Goal: Transaction & Acquisition: Purchase product/service

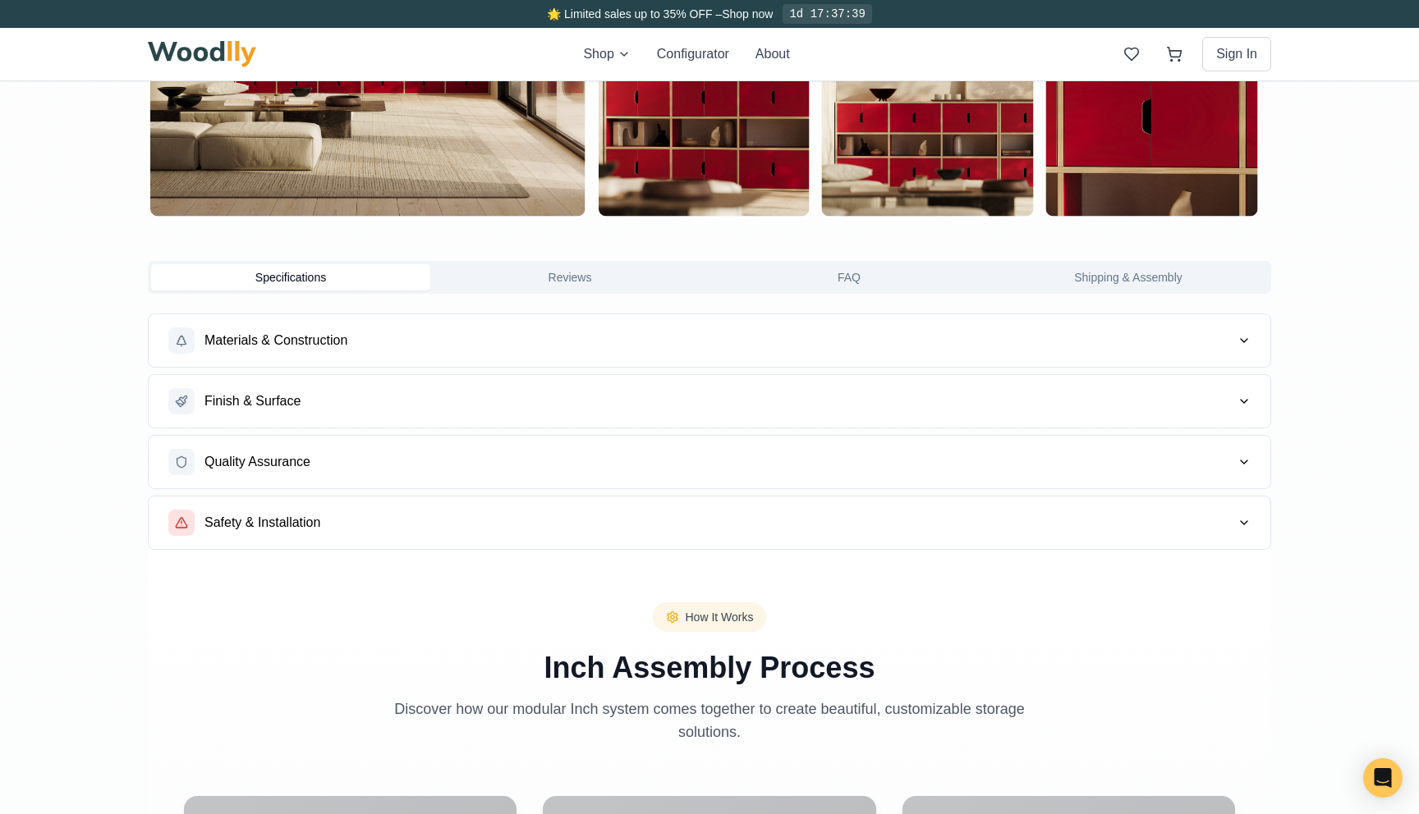
scroll to position [1321, 0]
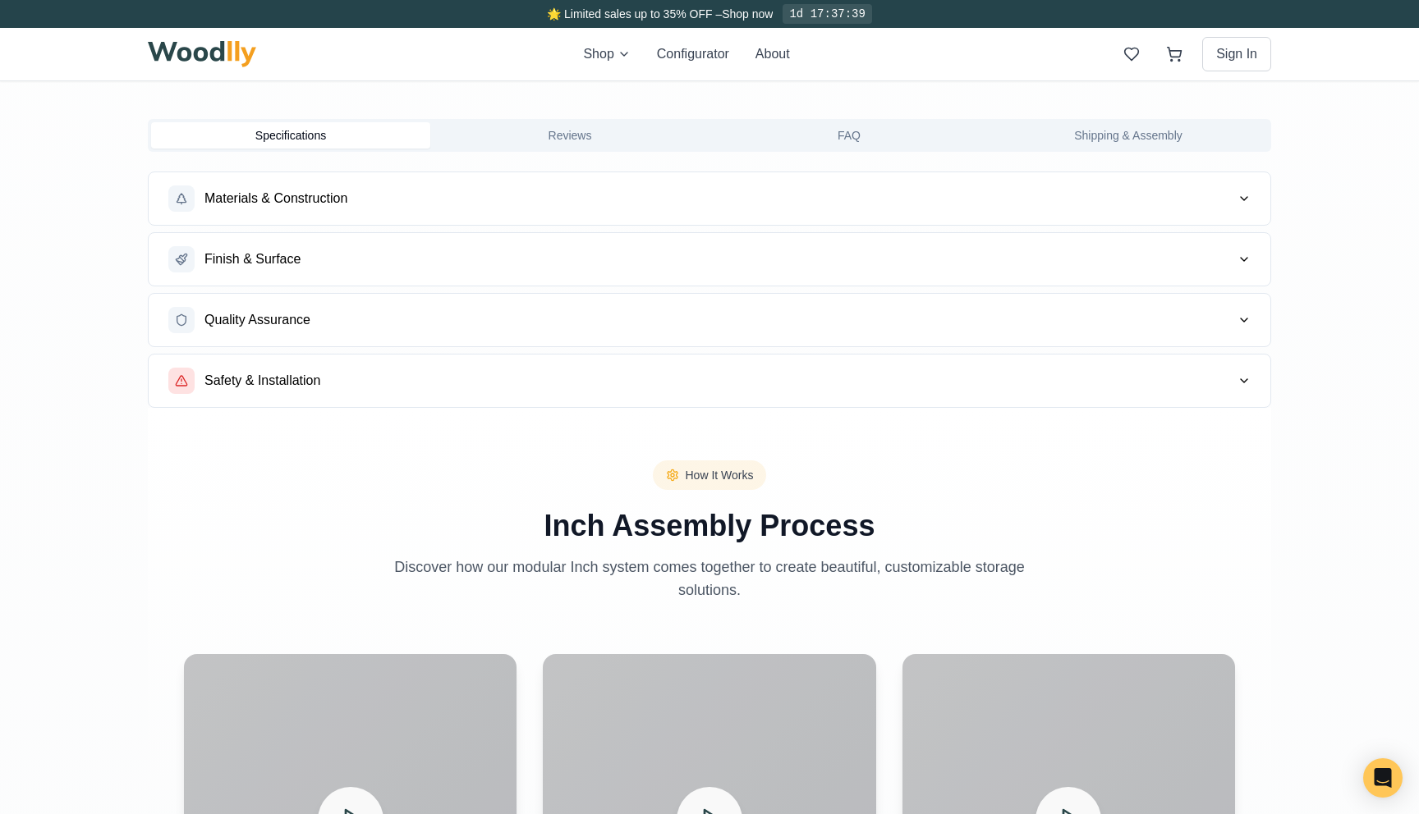
type input "56"
type input "3"
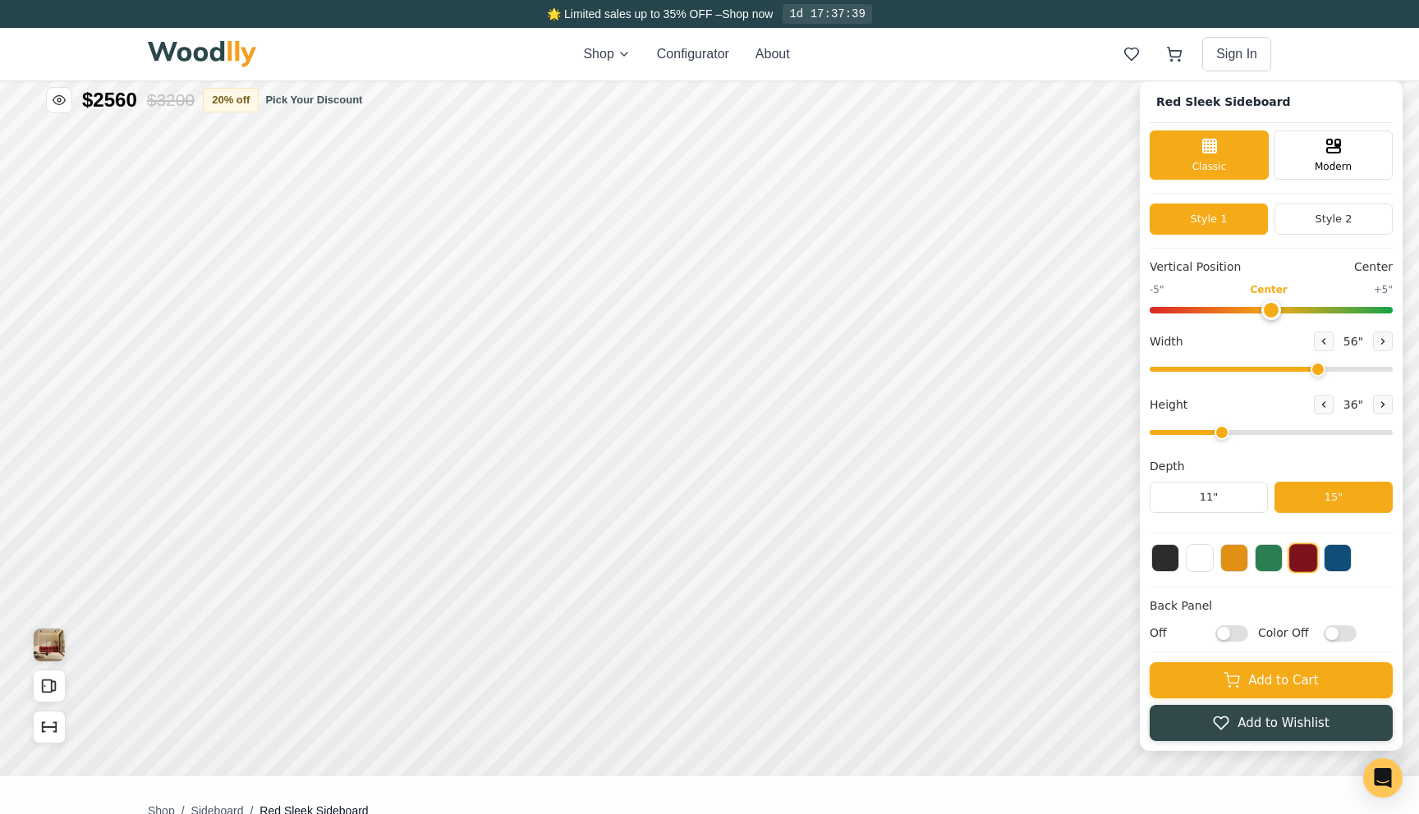
scroll to position [0, 0]
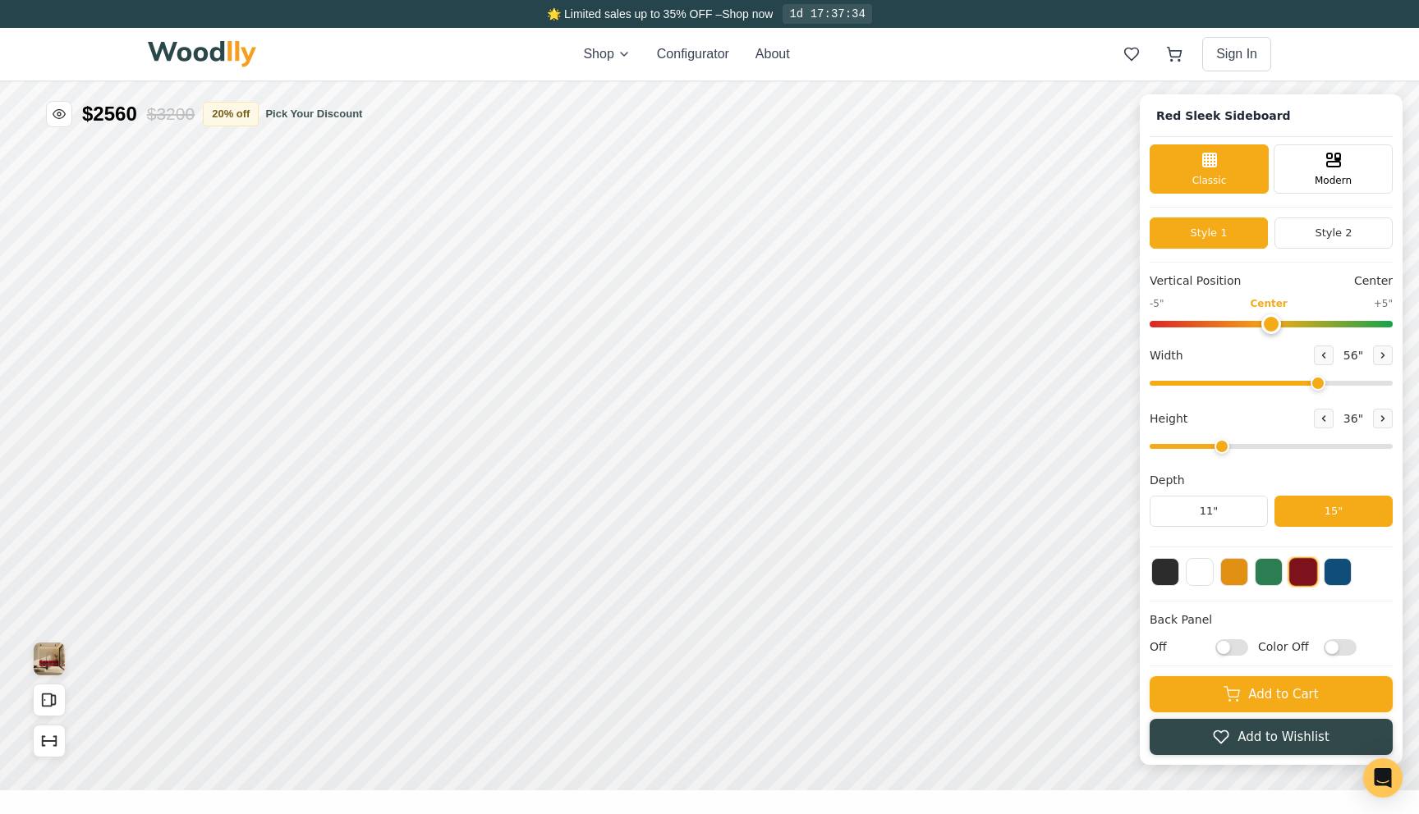
click at [192, 60] on img at bounding box center [202, 54] width 108 height 26
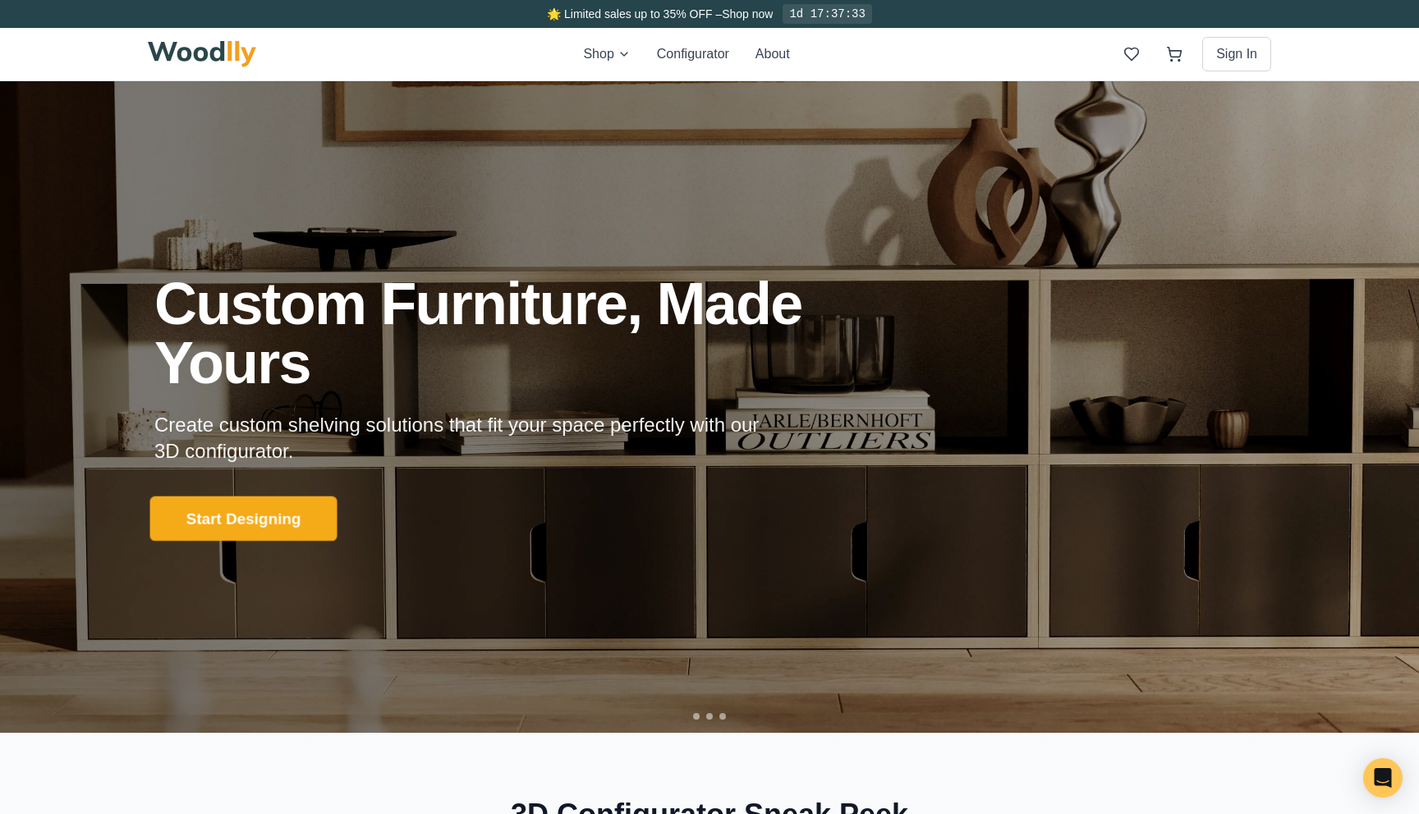
click at [283, 514] on button "Start Designing" at bounding box center [243, 518] width 187 height 45
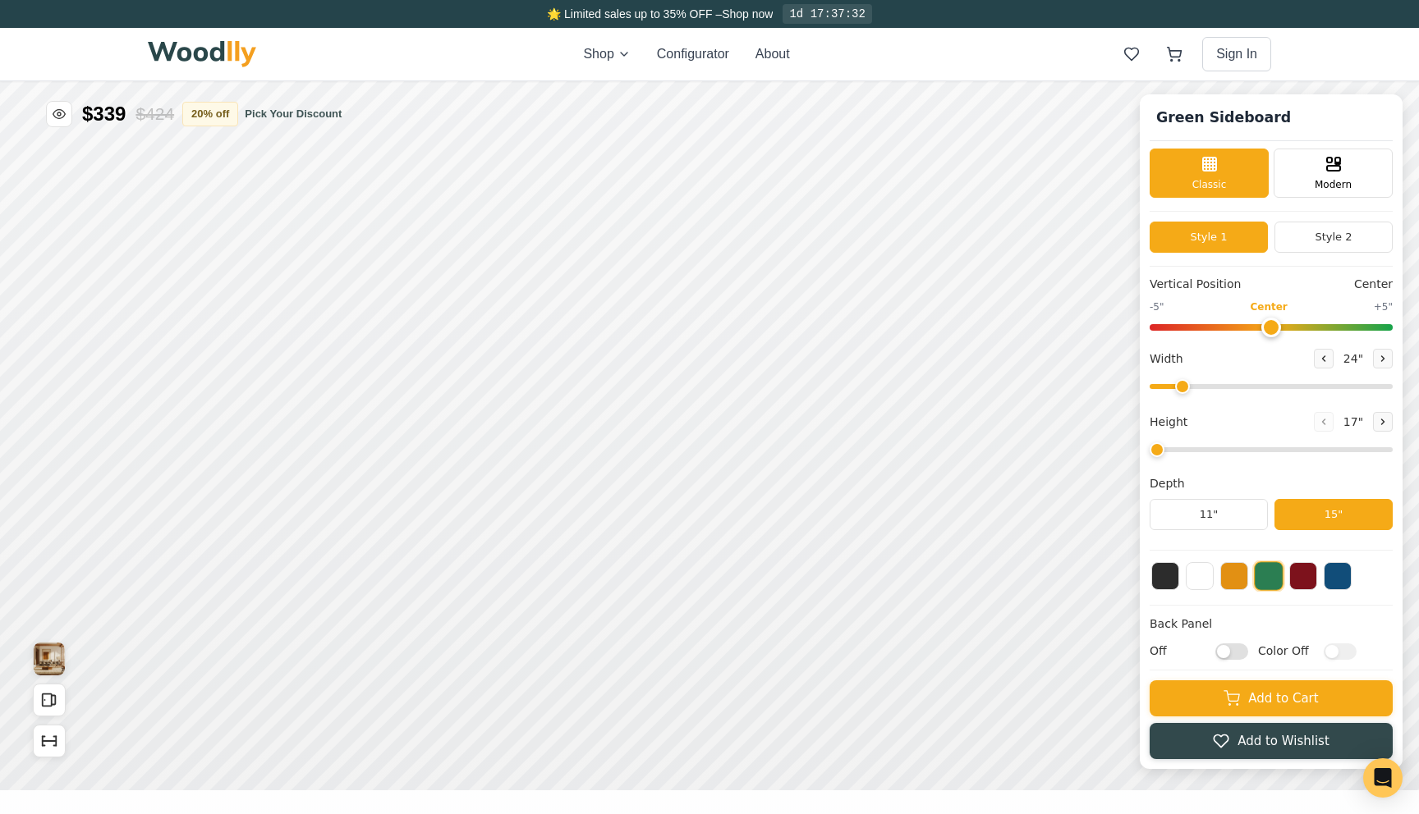
type input "56"
type input "2"
click at [183, 41] on img at bounding box center [202, 54] width 108 height 26
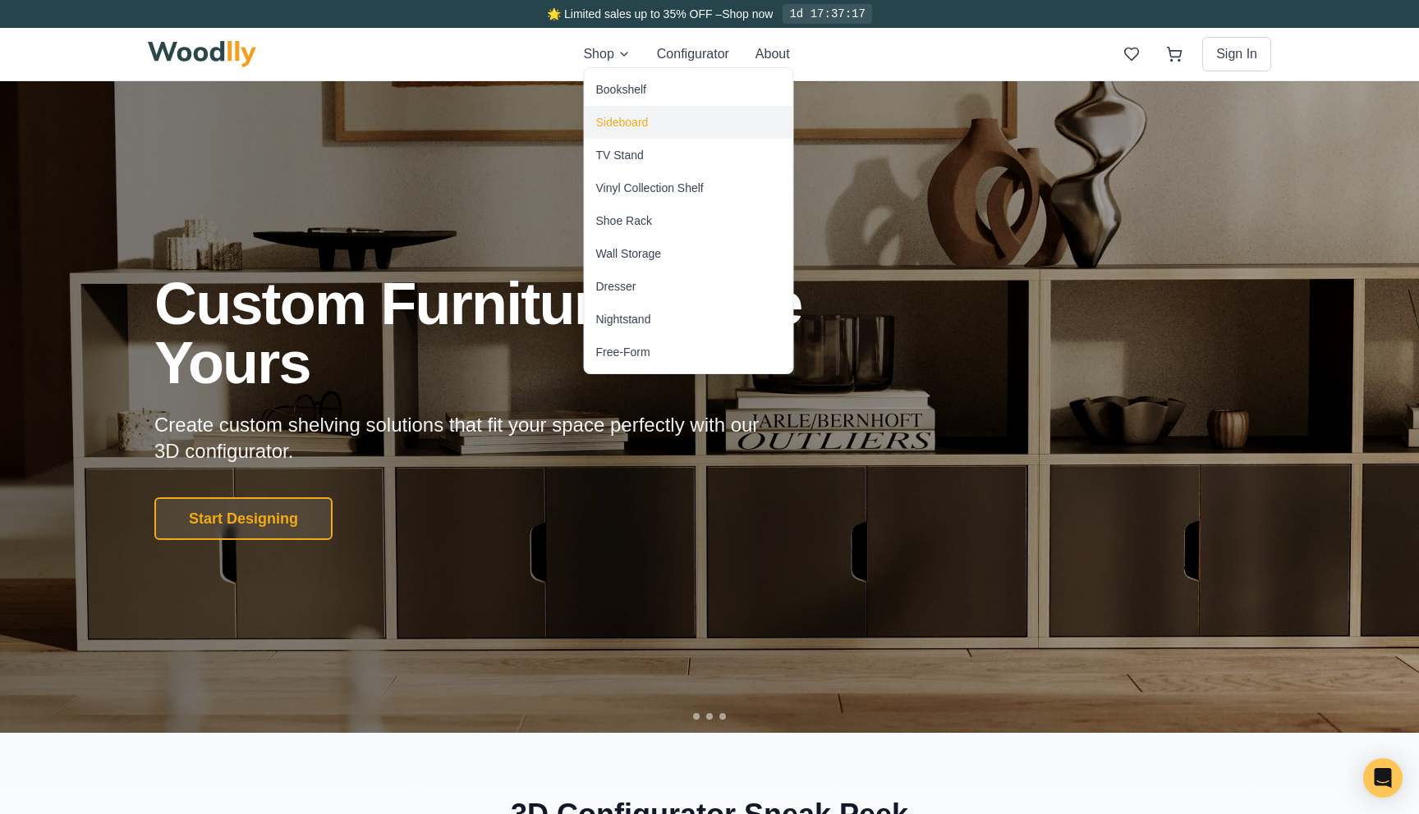
click at [612, 117] on div "Sideboard" at bounding box center [622, 122] width 53 height 16
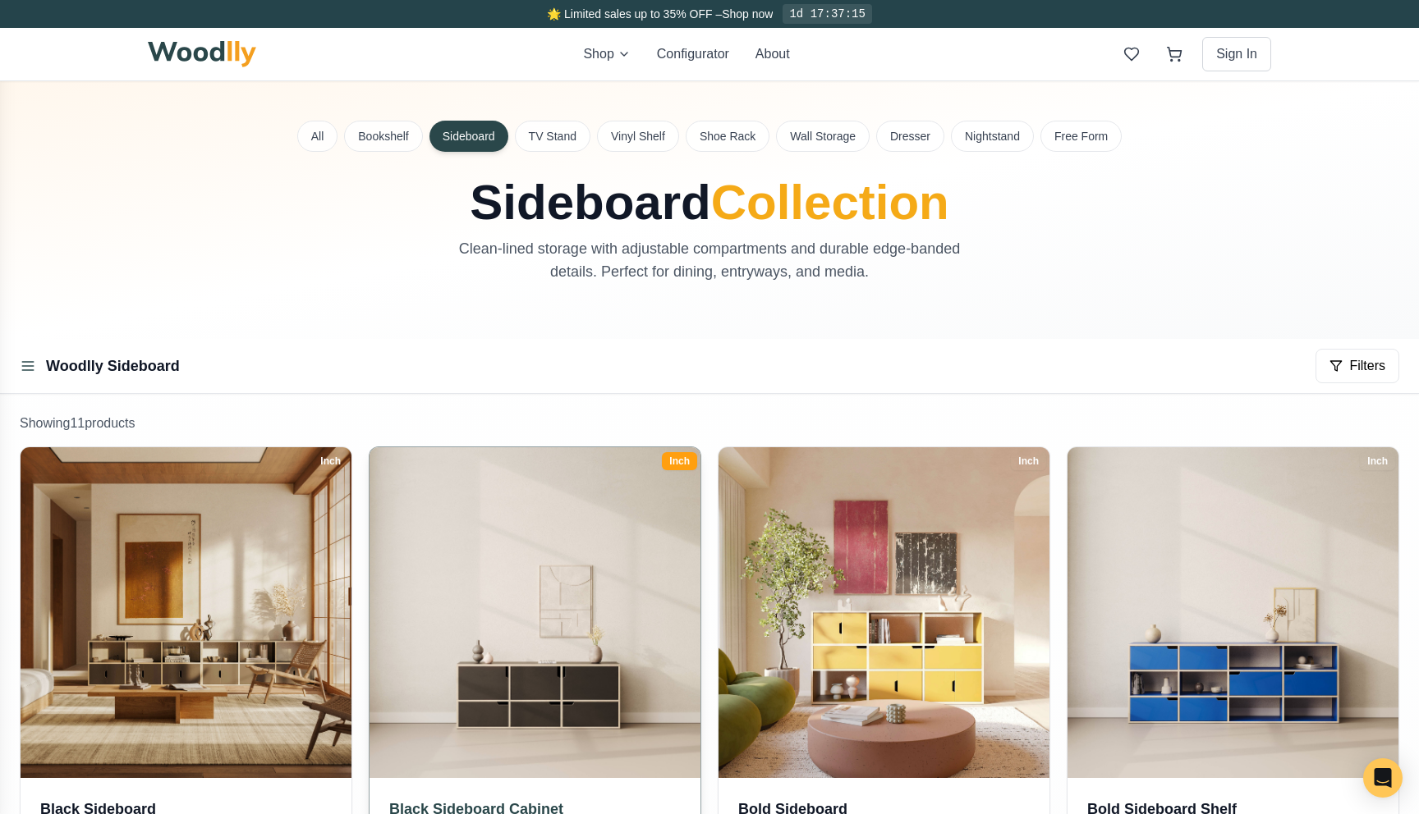
click at [488, 617] on img at bounding box center [534, 612] width 347 height 347
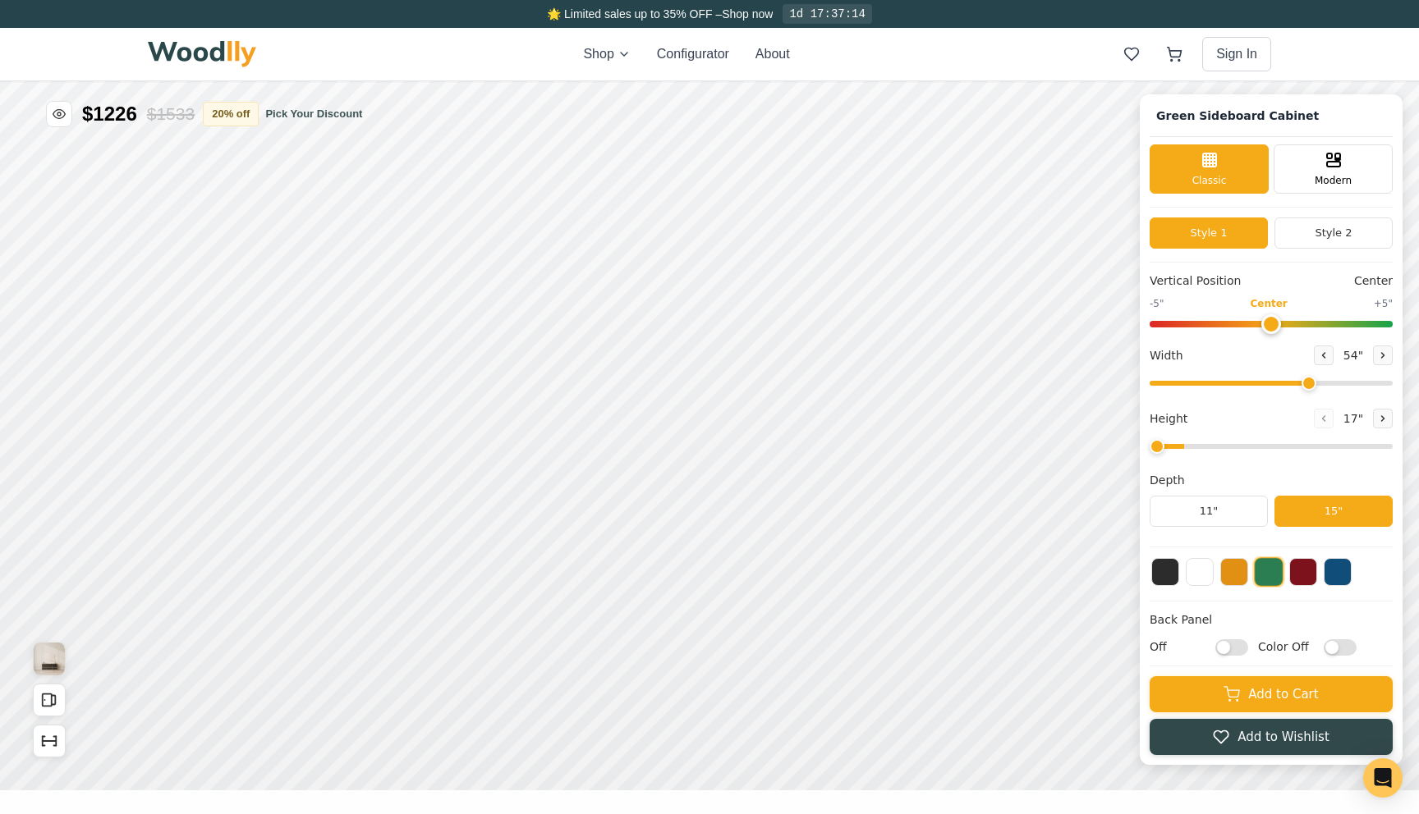
type input "54"
type input "1"
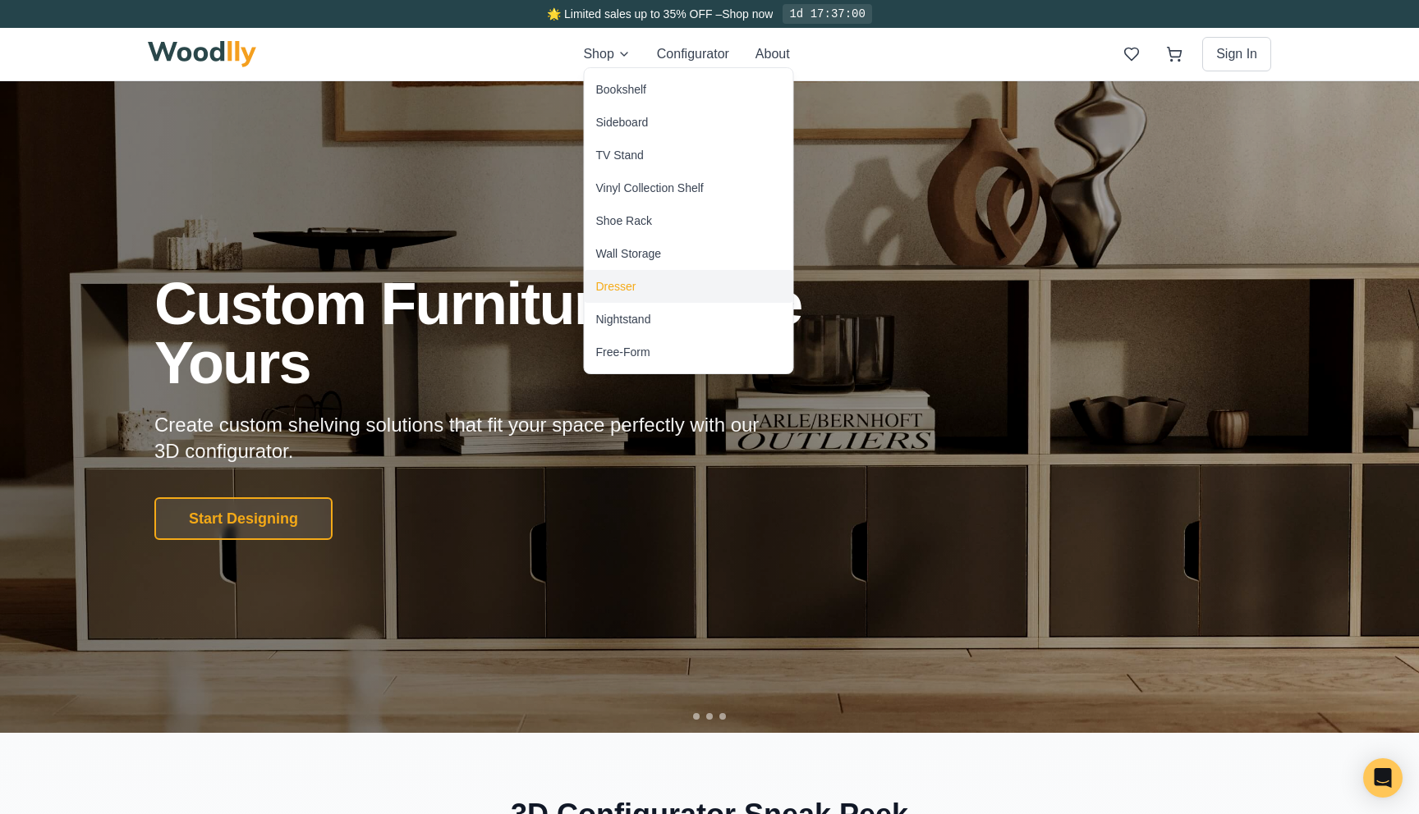
click at [653, 290] on div "Dresser" at bounding box center [689, 286] width 209 height 33
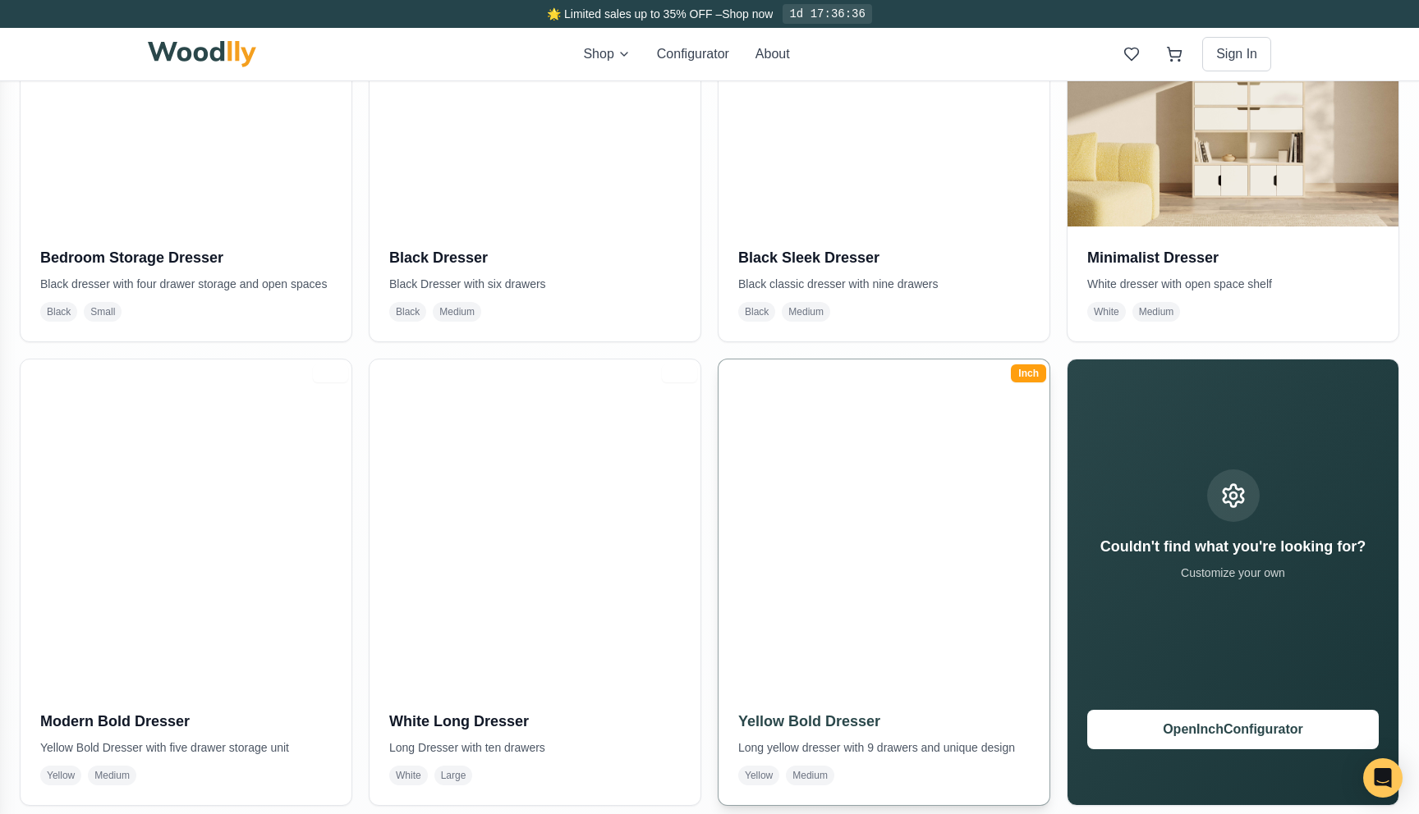
scroll to position [493, 0]
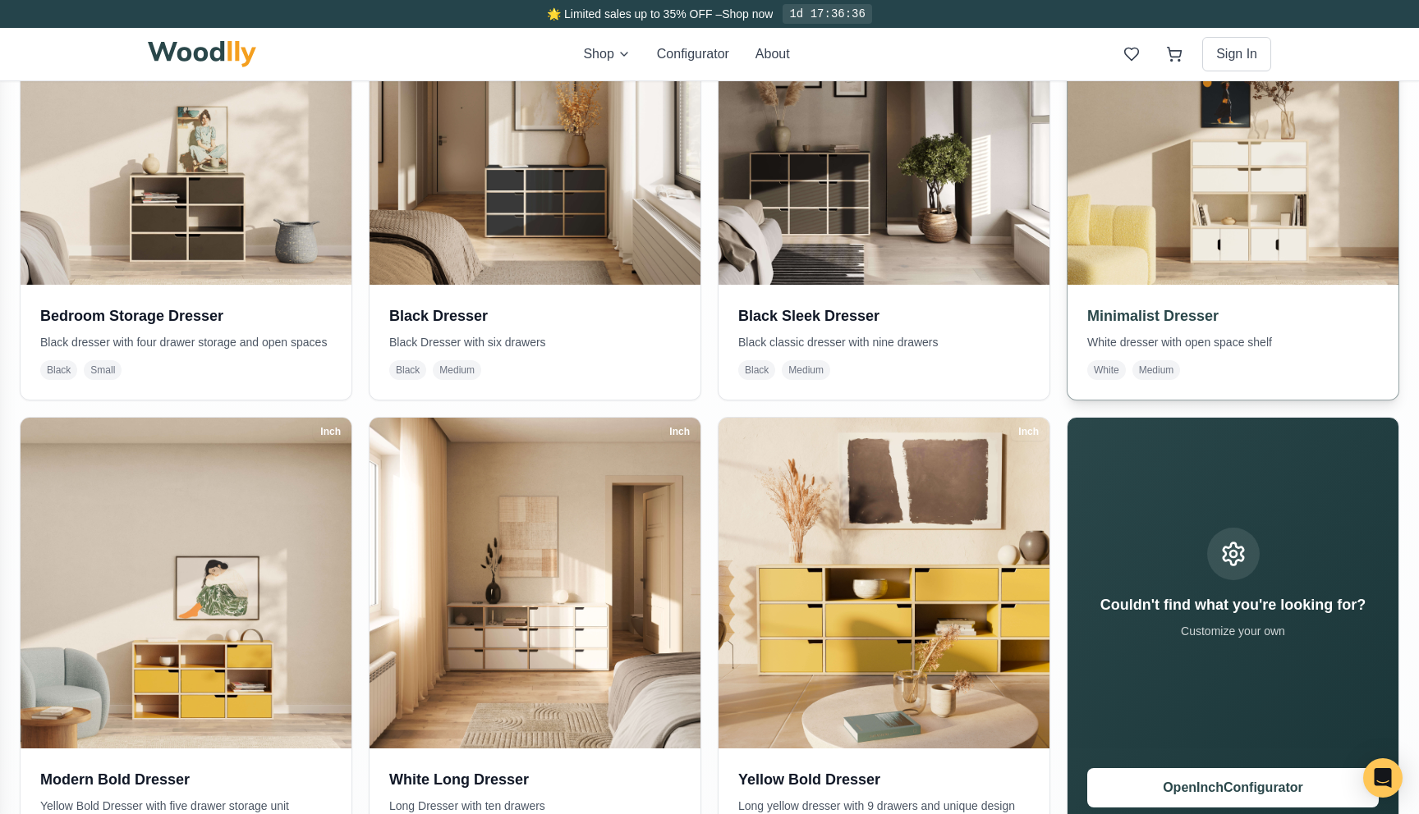
click at [1213, 233] on img at bounding box center [1232, 119] width 347 height 347
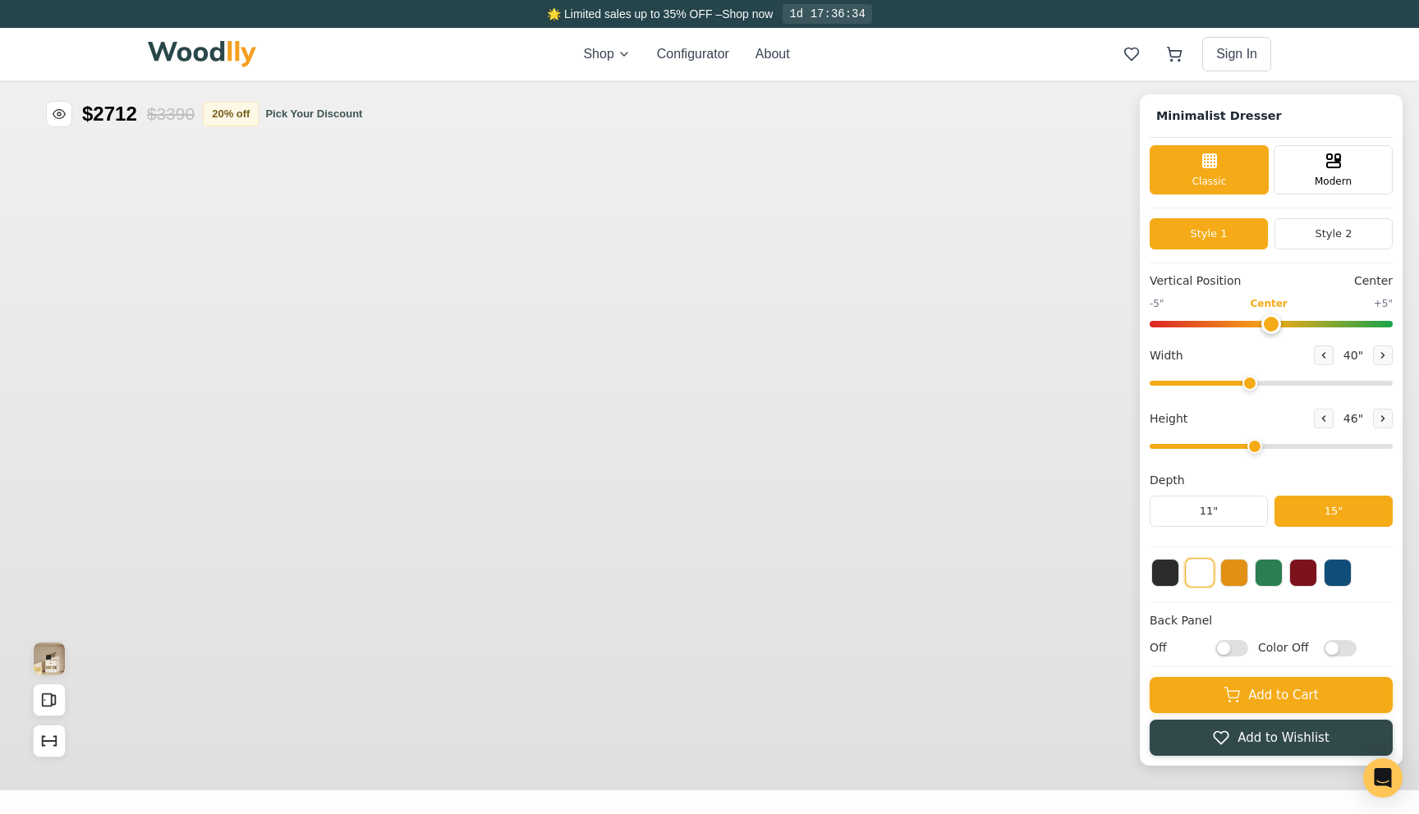
type input "40"
type input "4"
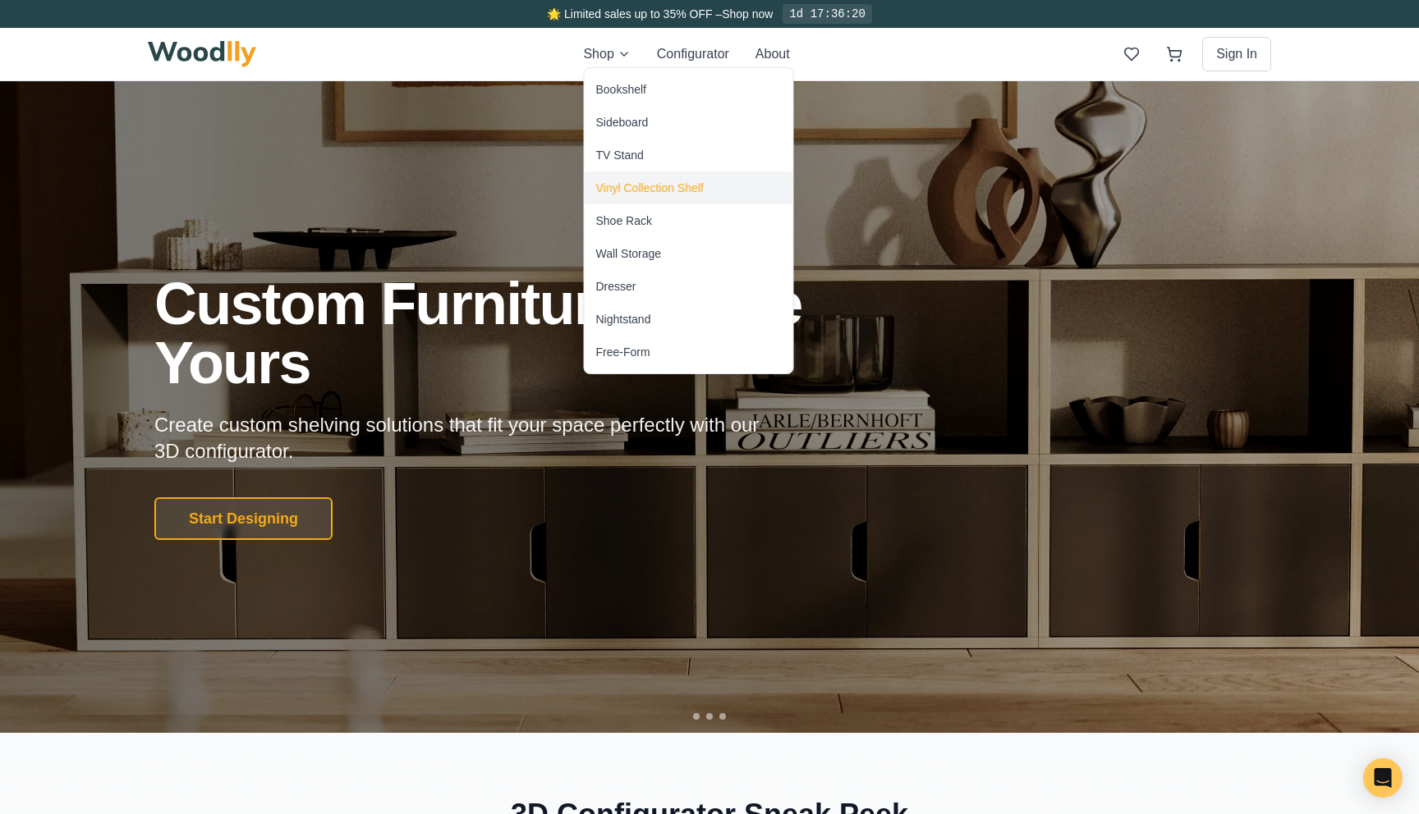
click at [685, 172] on div "Vinyl Collection Shelf" at bounding box center [689, 188] width 209 height 33
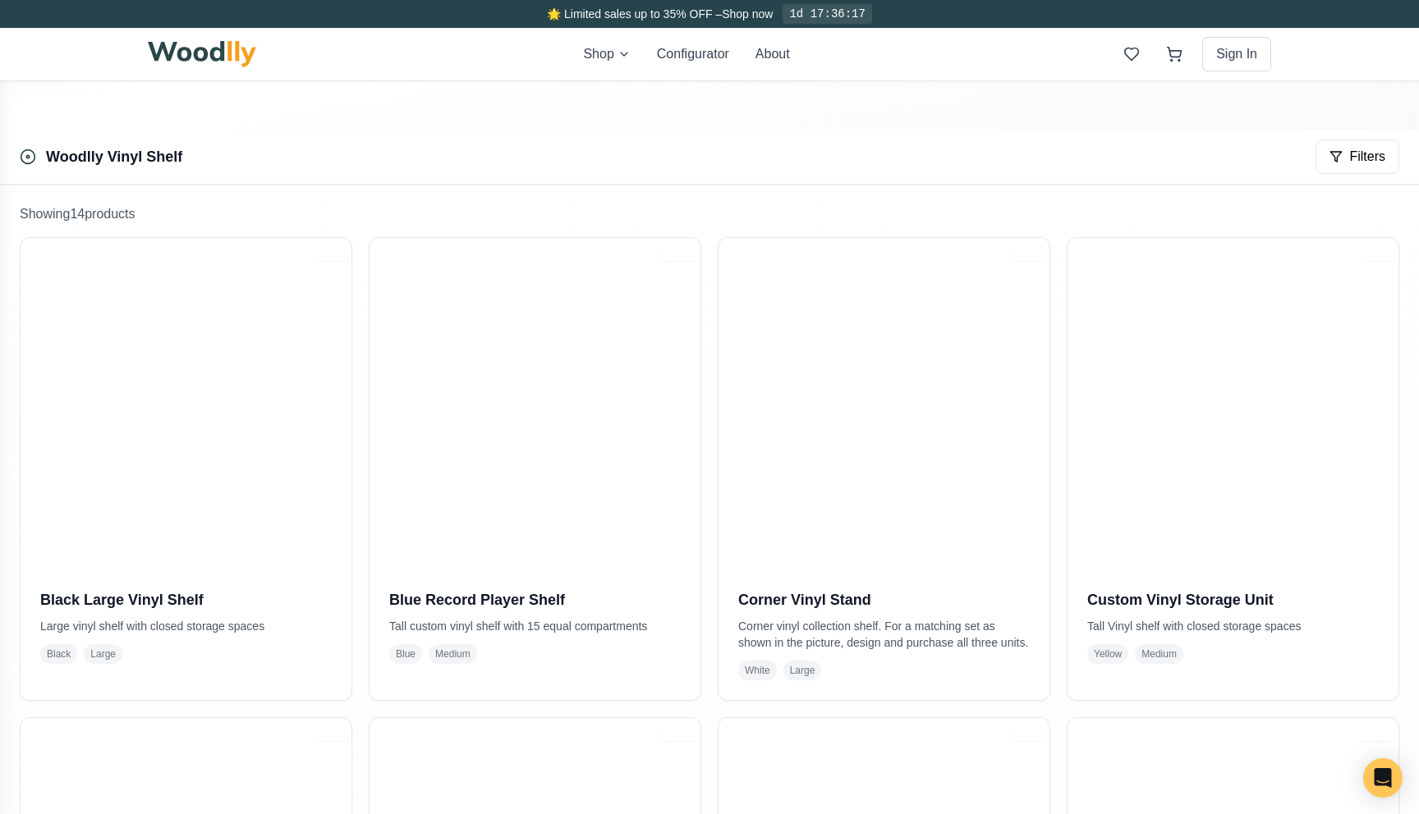
scroll to position [361, 0]
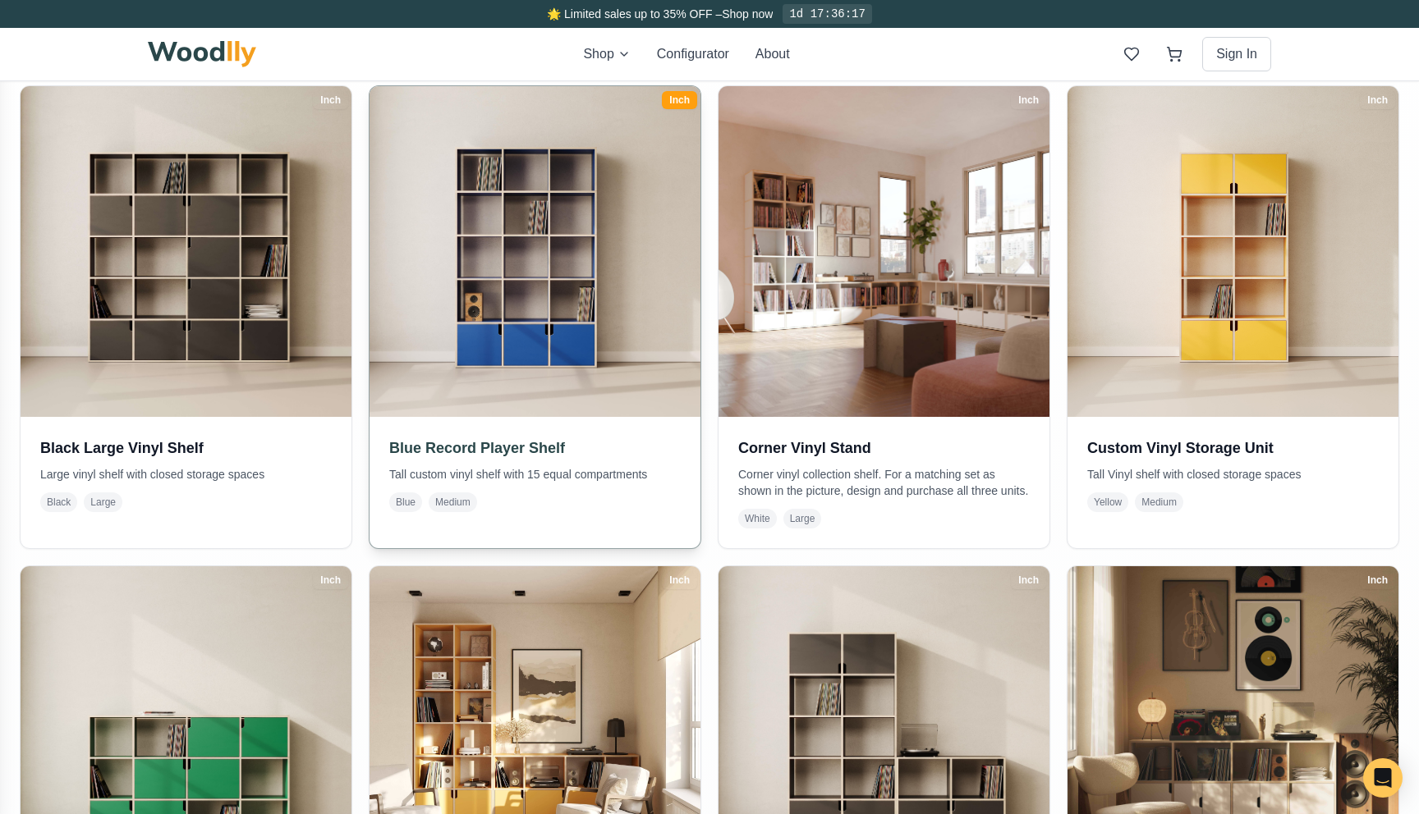
click at [461, 399] on img at bounding box center [534, 251] width 347 height 347
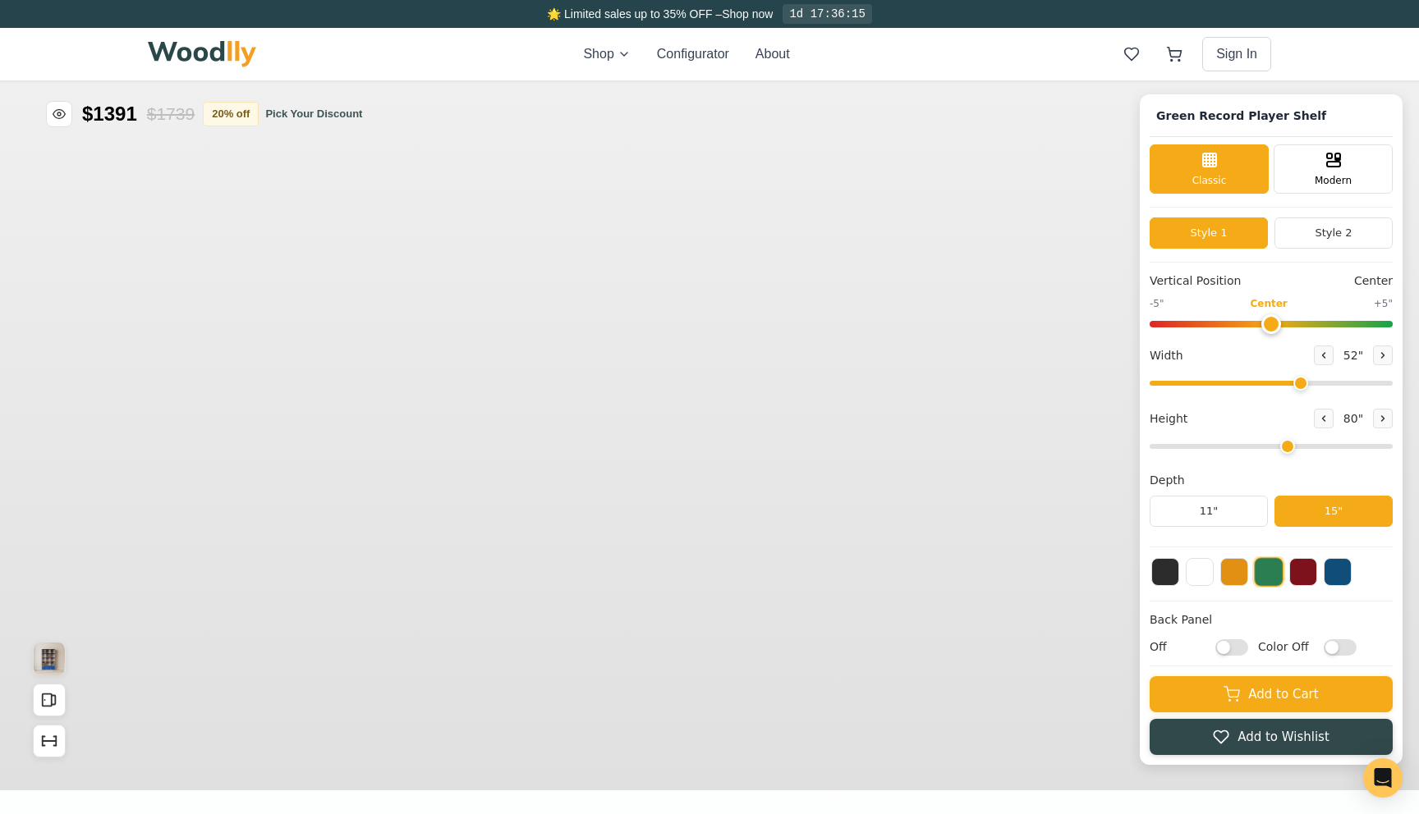
type input "52"
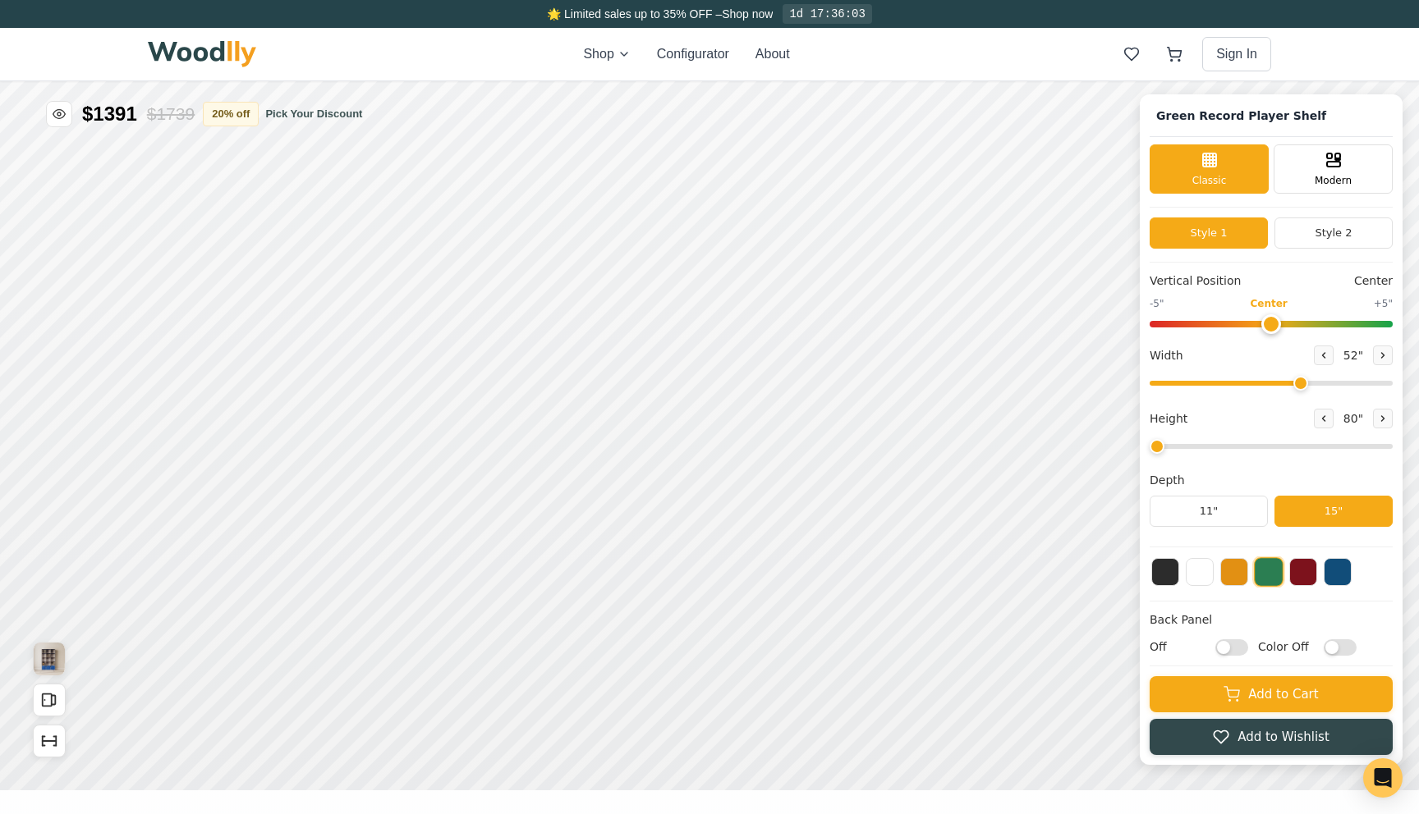
type input "5"
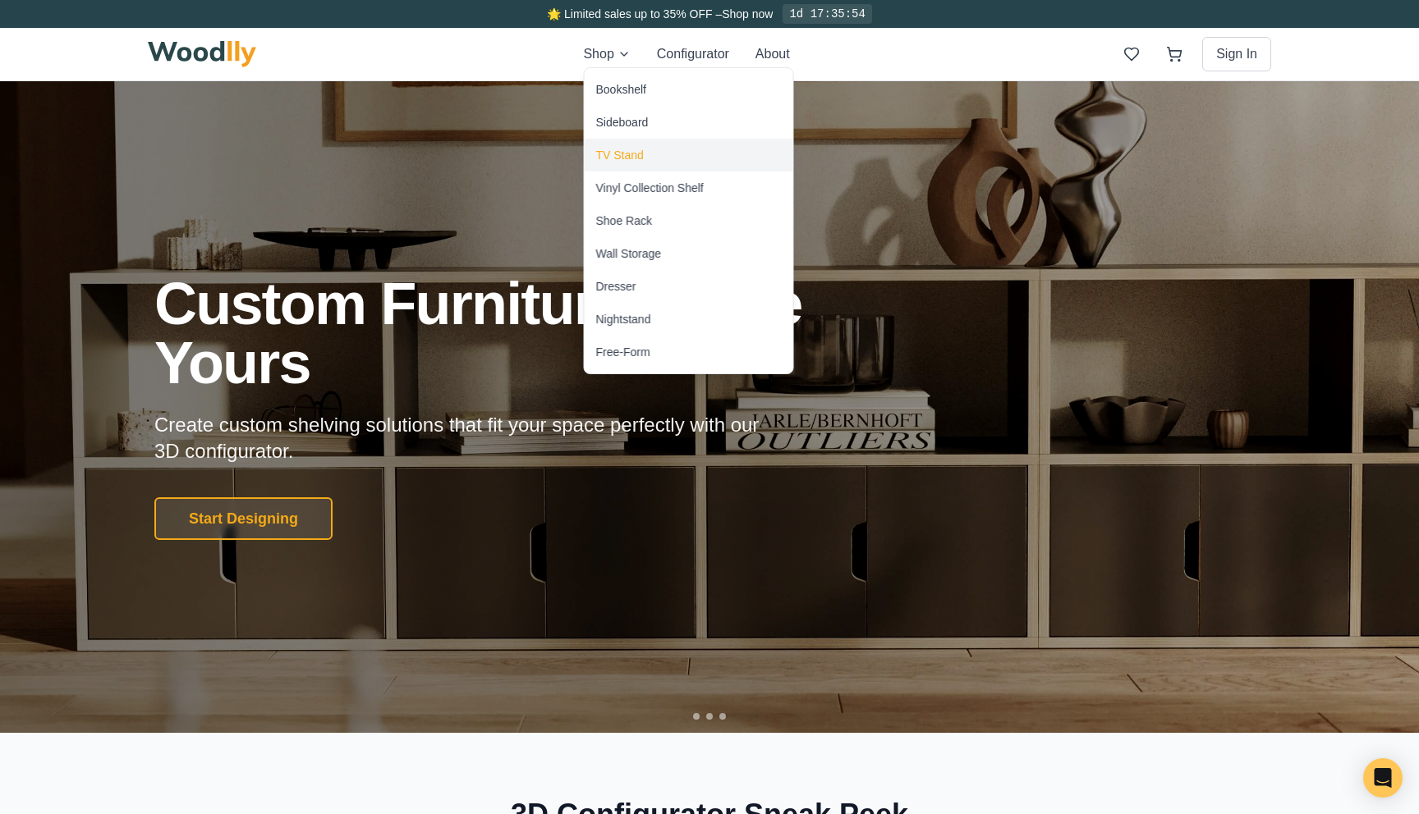
click at [636, 162] on div "TV Stand" at bounding box center [620, 155] width 48 height 16
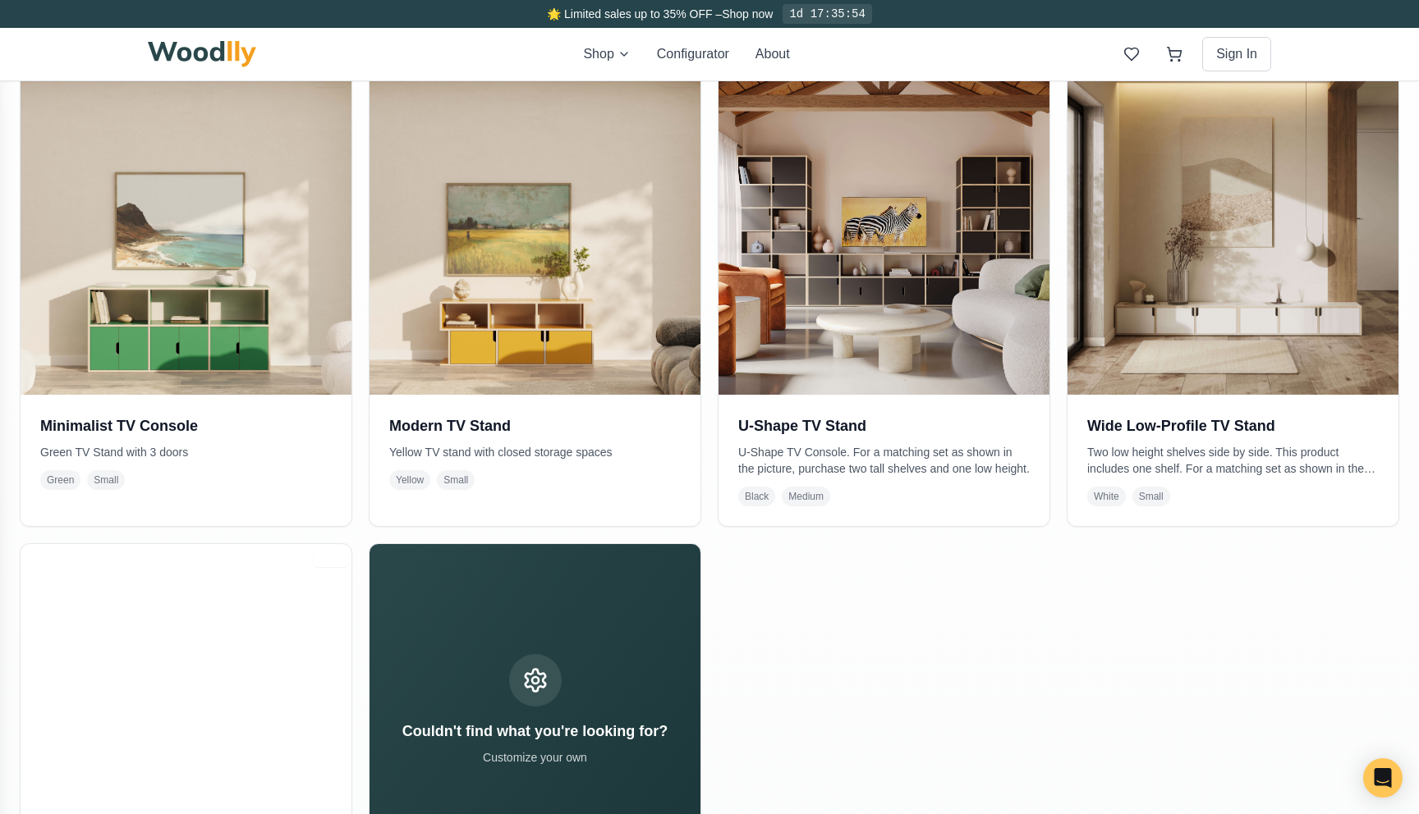
scroll to position [640, 0]
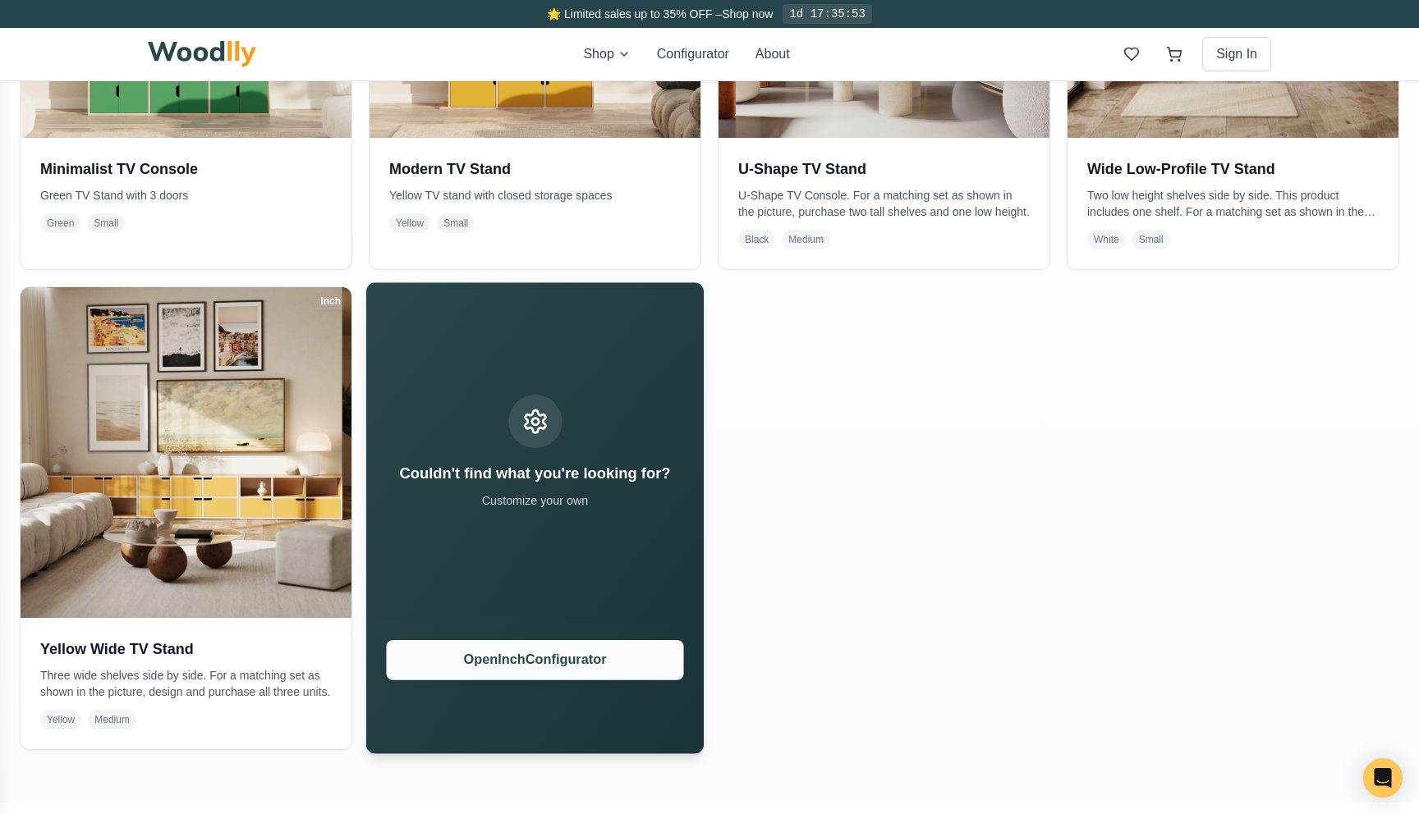
click at [484, 663] on button "Open Inch Configurator" at bounding box center [534, 660] width 297 height 40
